Goal: Task Accomplishment & Management: Use online tool/utility

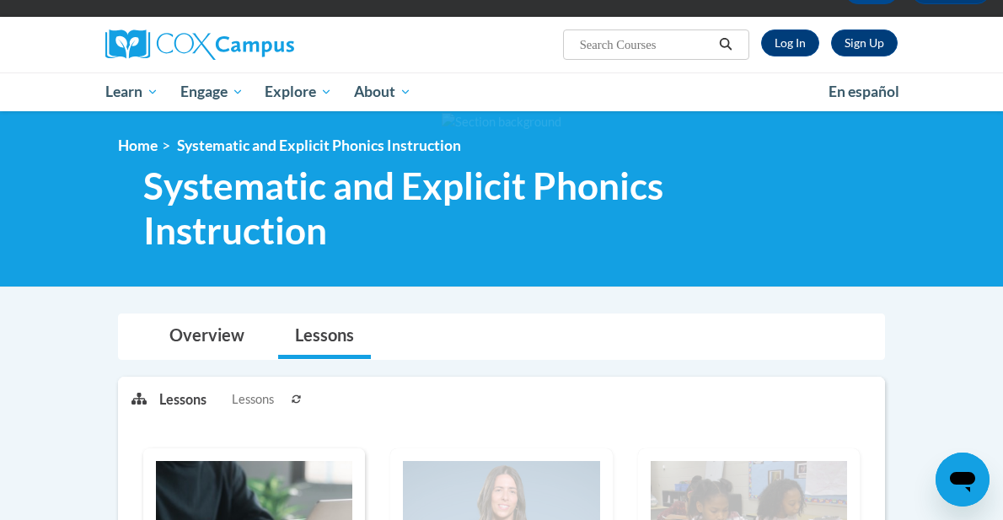
scroll to position [61, 0]
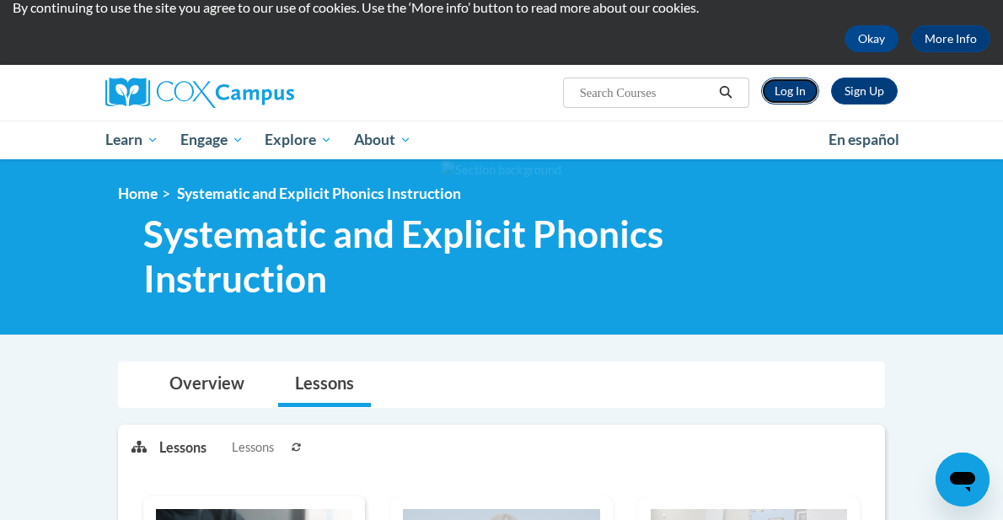
click at [796, 91] on link "Log In" at bounding box center [790, 91] width 58 height 27
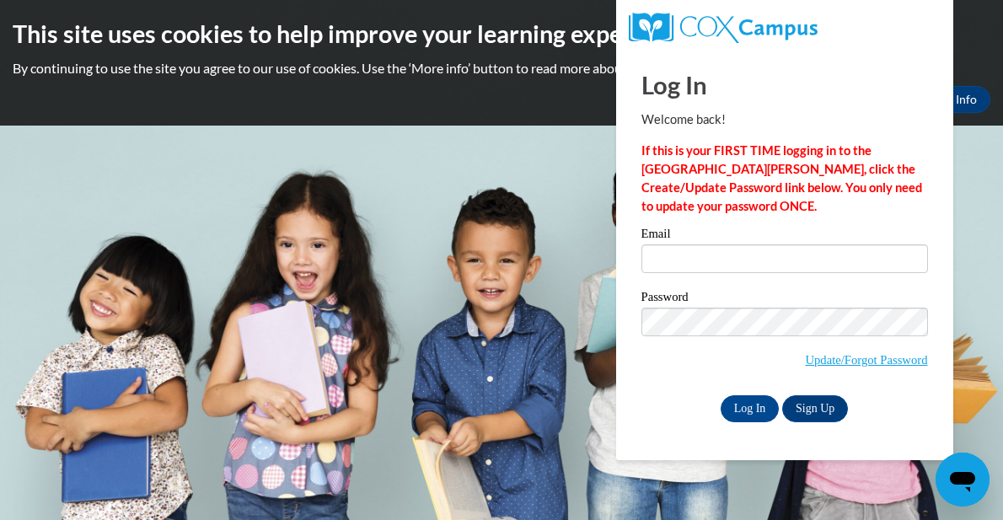
click at [673, 273] on div "Email" at bounding box center [784, 257] width 287 height 58
click at [673, 231] on label "Email" at bounding box center [784, 236] width 287 height 17
click at [673, 244] on input "Email" at bounding box center [784, 258] width 287 height 29
click at [673, 240] on label "Email" at bounding box center [784, 236] width 287 height 17
click at [673, 244] on input "Email" at bounding box center [784, 258] width 287 height 29
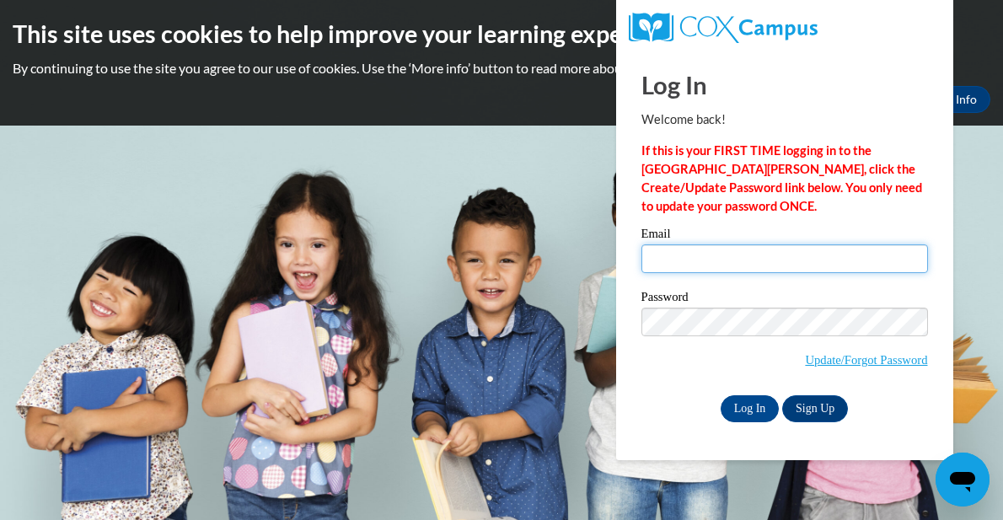
click at [674, 260] on input "Email" at bounding box center [784, 258] width 287 height 29
type input "tliu73@jhu.edu"
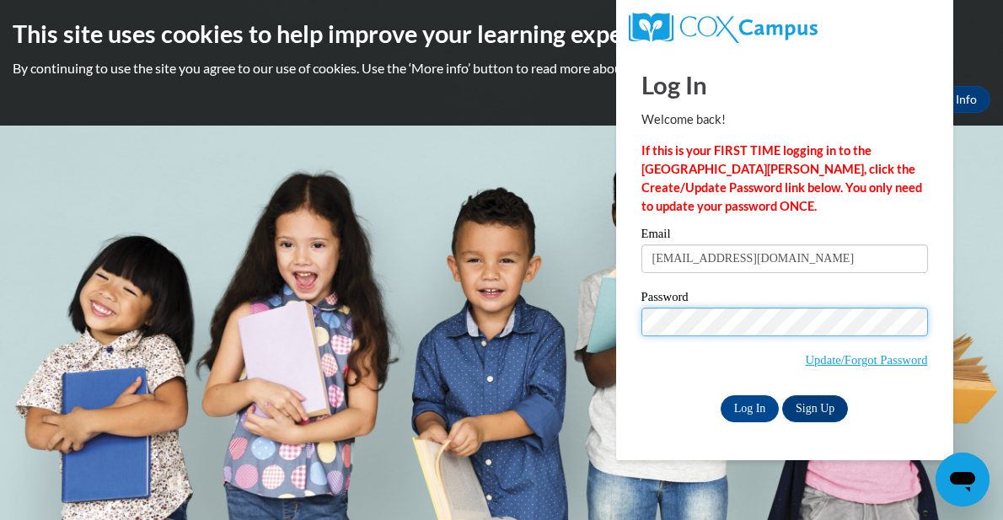
click at [721, 395] on input "Log In" at bounding box center [750, 408] width 59 height 27
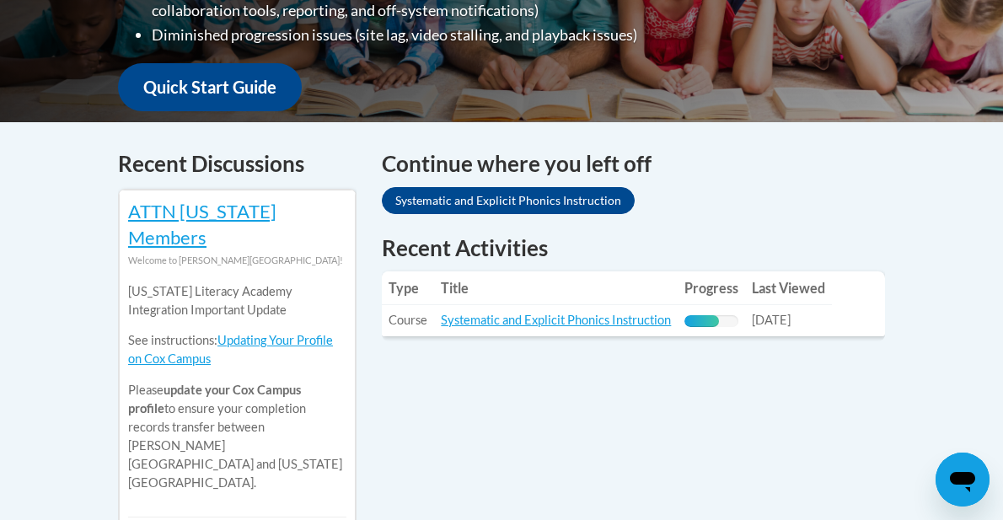
scroll to position [610, 0]
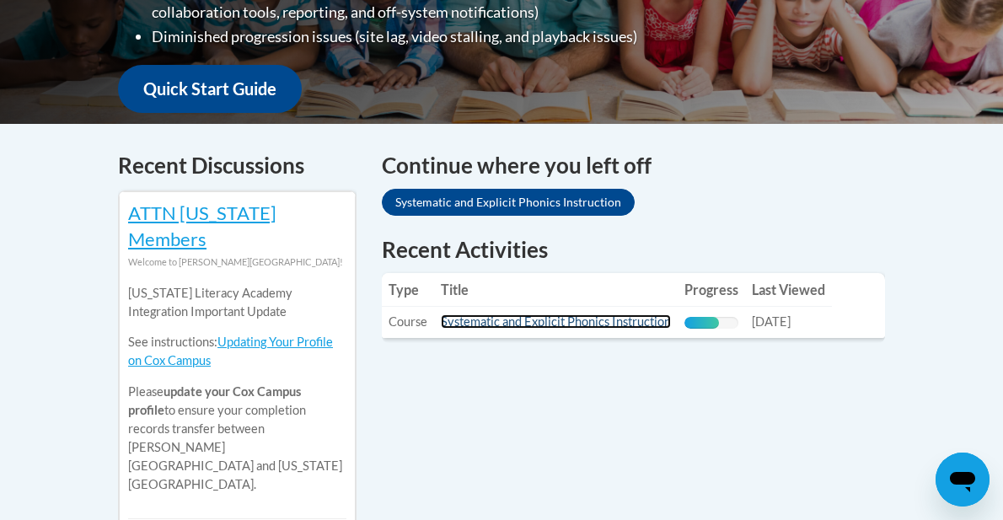
click at [579, 314] on link "Systematic and Explicit Phonics Instruction" at bounding box center [556, 321] width 230 height 14
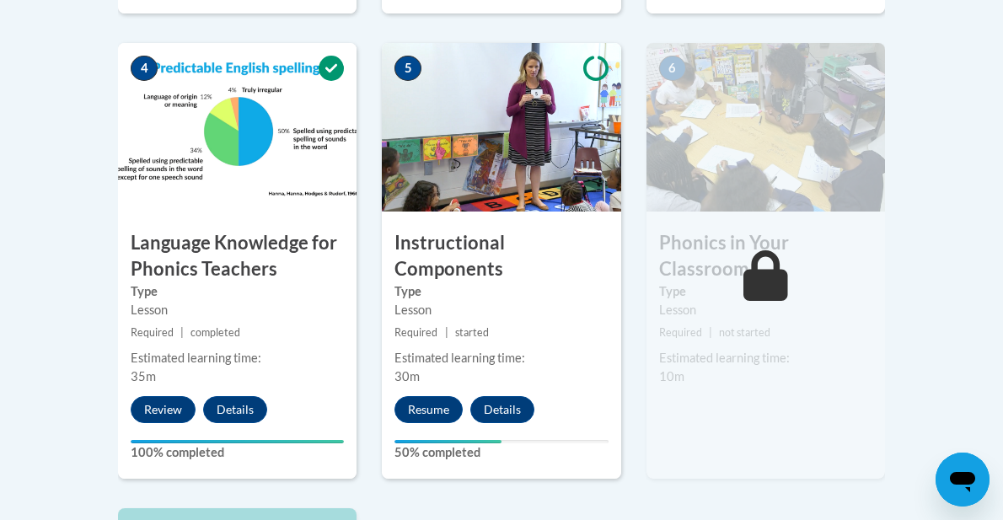
scroll to position [1008, 0]
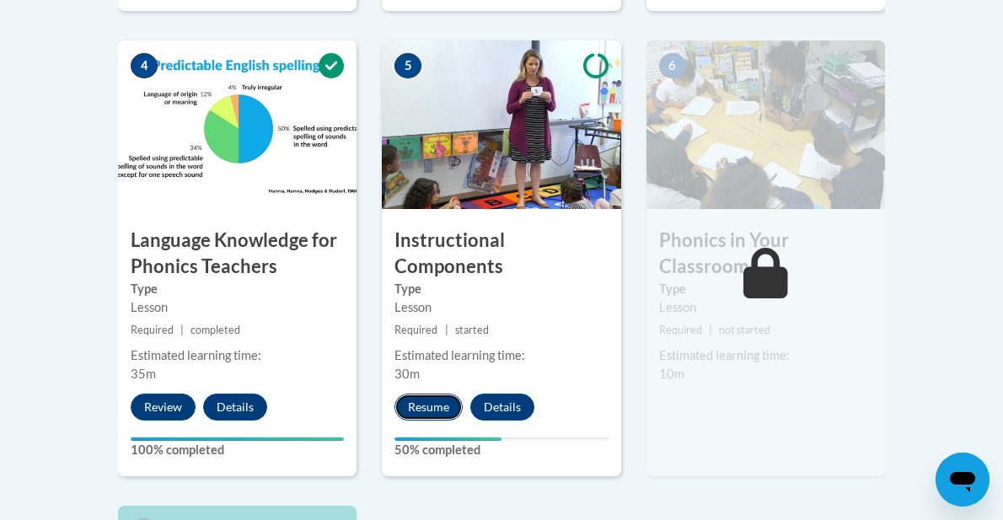
click at [434, 400] on button "Resume" at bounding box center [428, 407] width 68 height 27
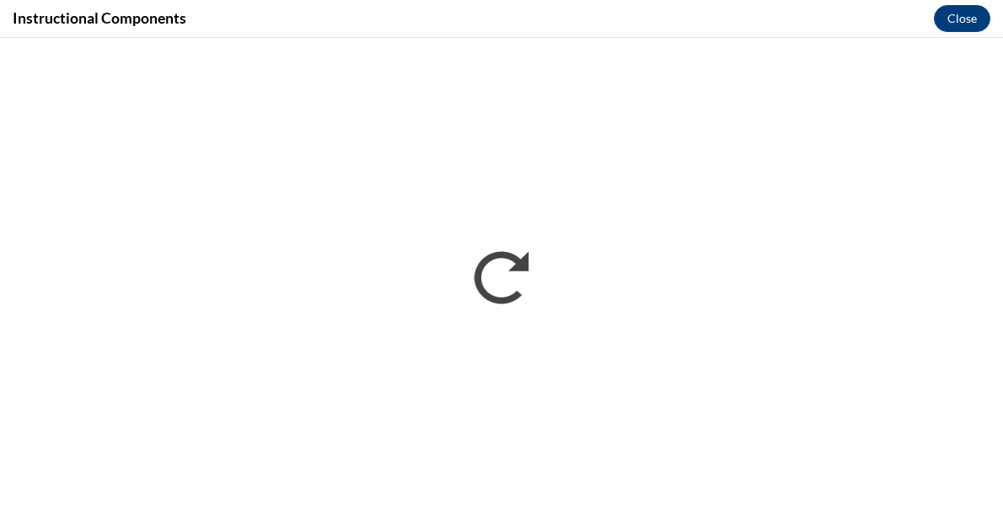
scroll to position [0, 0]
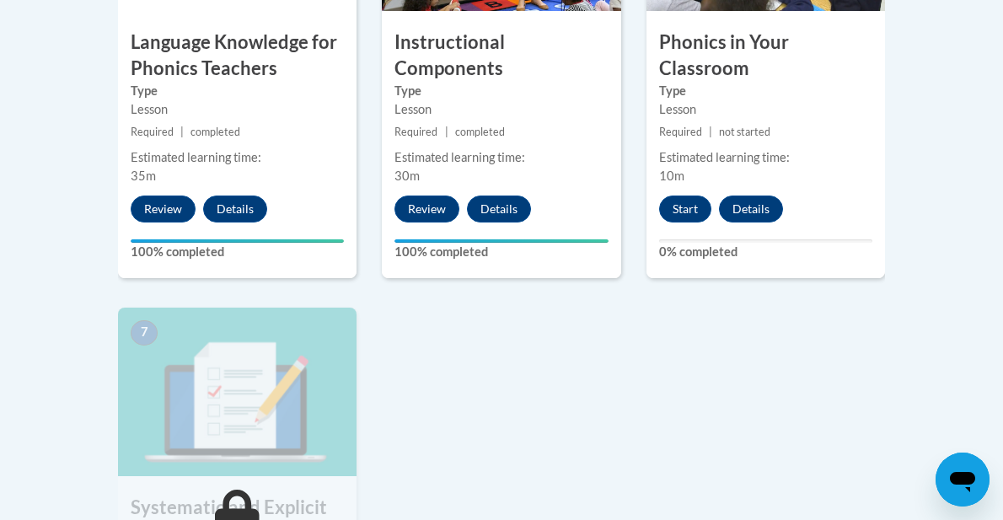
scroll to position [1087, 0]
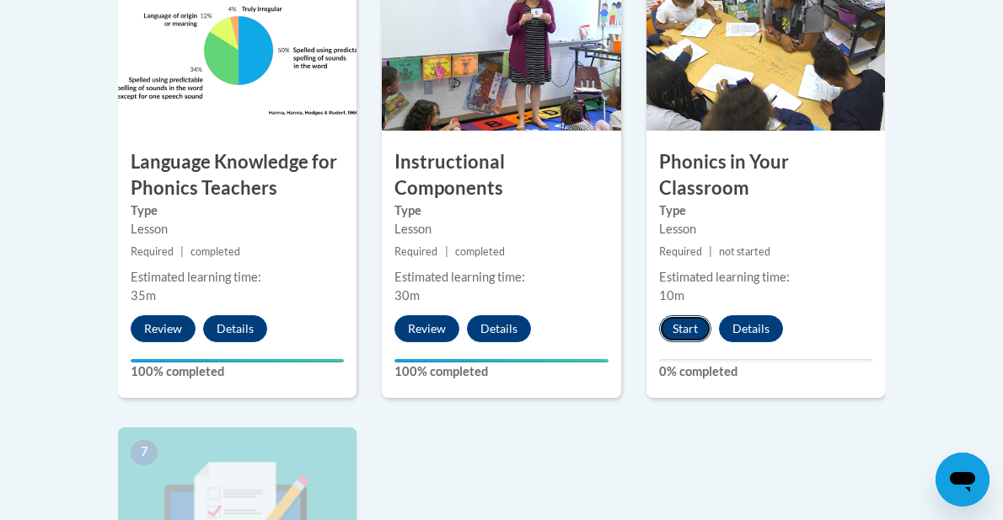
click at [680, 321] on button "Start" at bounding box center [685, 328] width 52 height 27
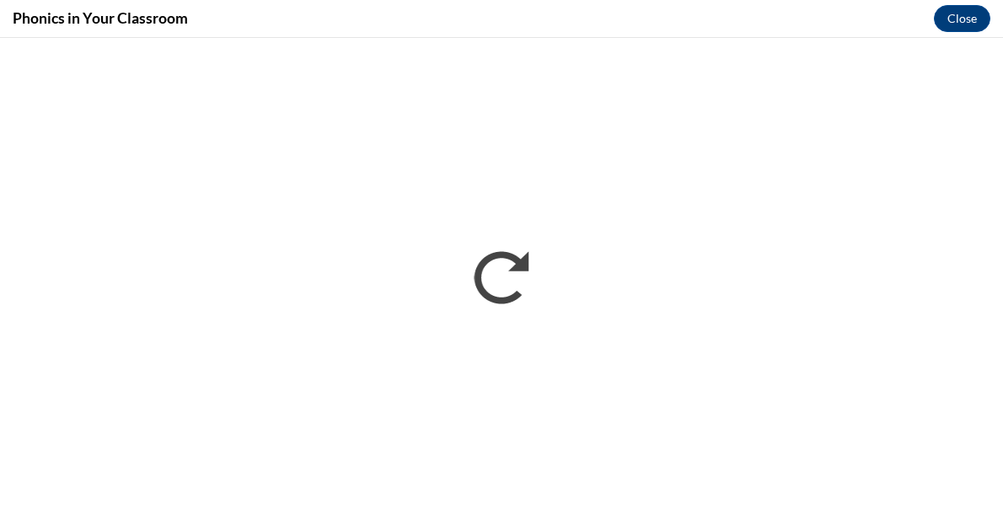
scroll to position [0, 0]
